Goal: Task Accomplishment & Management: Use online tool/utility

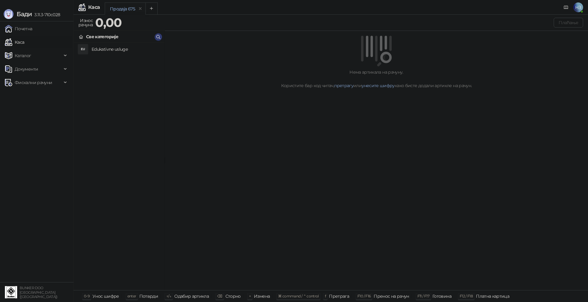
click at [91, 50] on div "EU Edukativne usluge" at bounding box center [119, 49] width 81 height 10
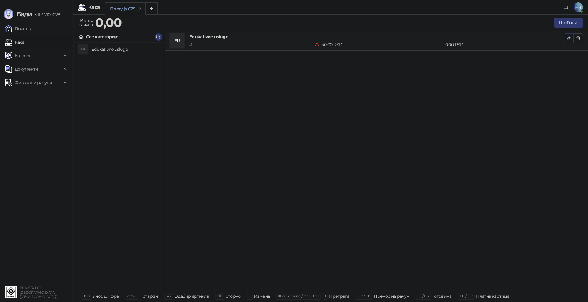
click at [569, 37] on icon "button" at bounding box center [568, 38] width 3 height 3
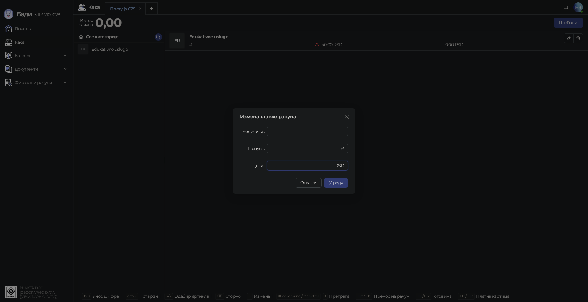
drag, startPoint x: 290, startPoint y: 167, endPoint x: 259, endPoint y: 166, distance: 31.2
click at [260, 166] on div "Цена * RSD" at bounding box center [294, 166] width 108 height 10
type input "****"
click at [337, 185] on span "У реду" at bounding box center [336, 183] width 14 height 6
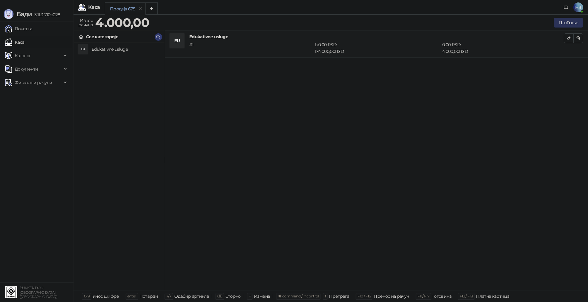
click at [558, 23] on button "Плаћање" at bounding box center [567, 23] width 29 height 10
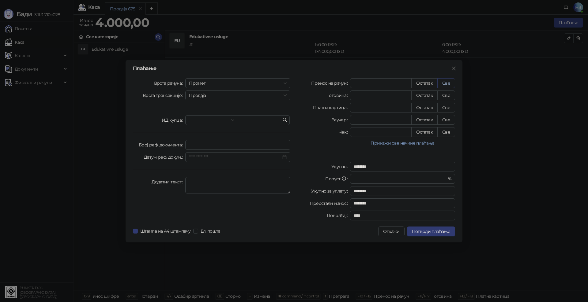
click at [447, 80] on button "Све" at bounding box center [446, 83] width 18 height 10
type input "****"
click at [442, 232] on span "Потврди плаћање" at bounding box center [431, 232] width 38 height 6
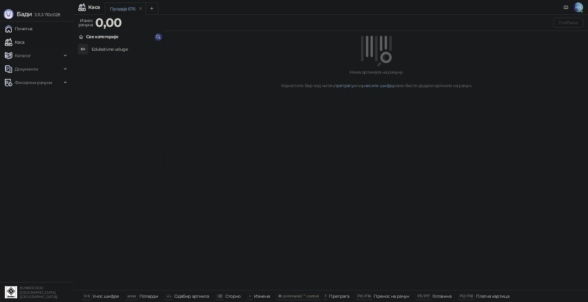
click at [24, 26] on link "Почетна" at bounding box center [19, 29] width 28 height 12
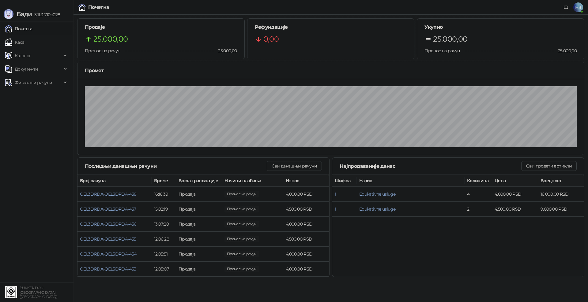
click at [32, 28] on link "Почетна" at bounding box center [19, 29] width 28 height 12
